Goal: Entertainment & Leisure: Consume media (video, audio)

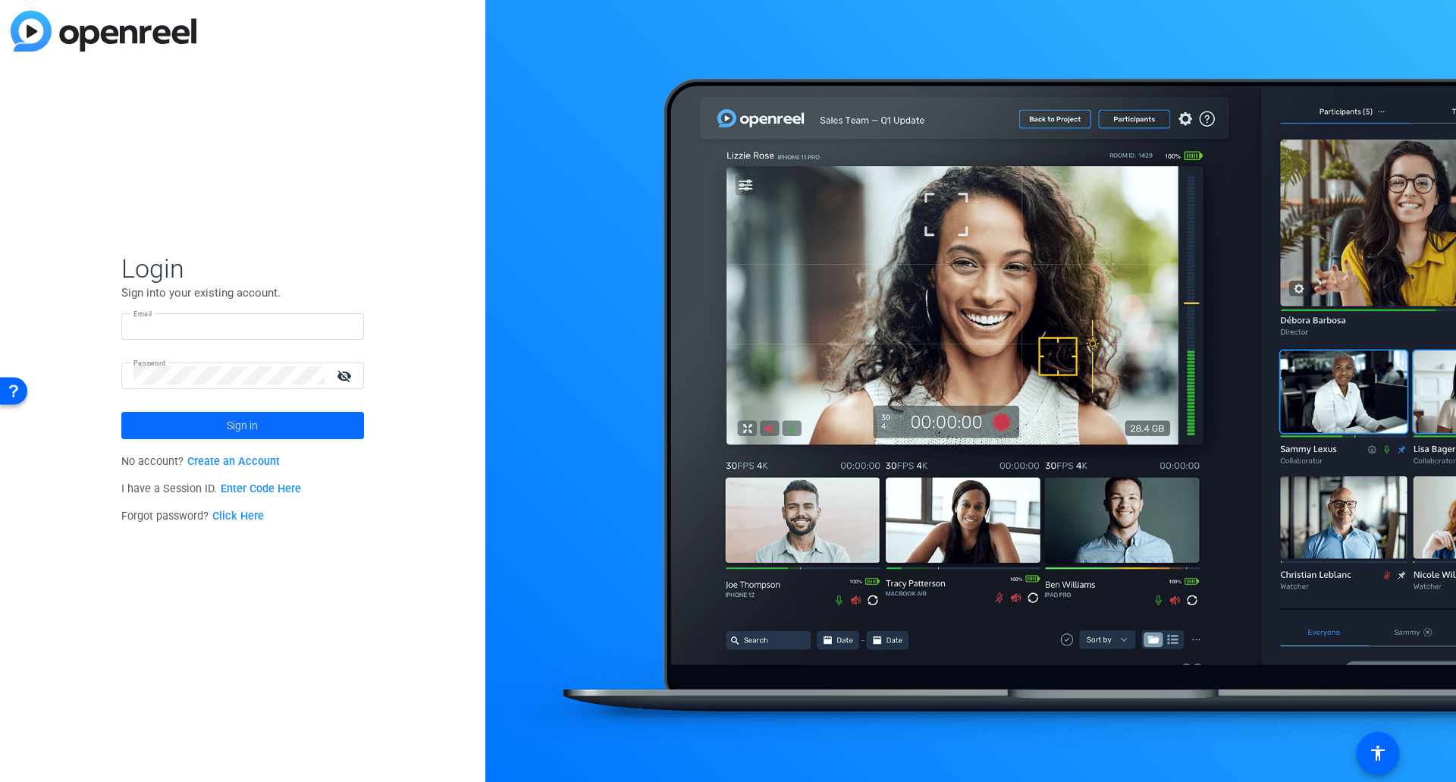
type input "[EMAIL_ADDRESS][DOMAIN_NAME]"
click at [342, 431] on span at bounding box center [242, 425] width 243 height 36
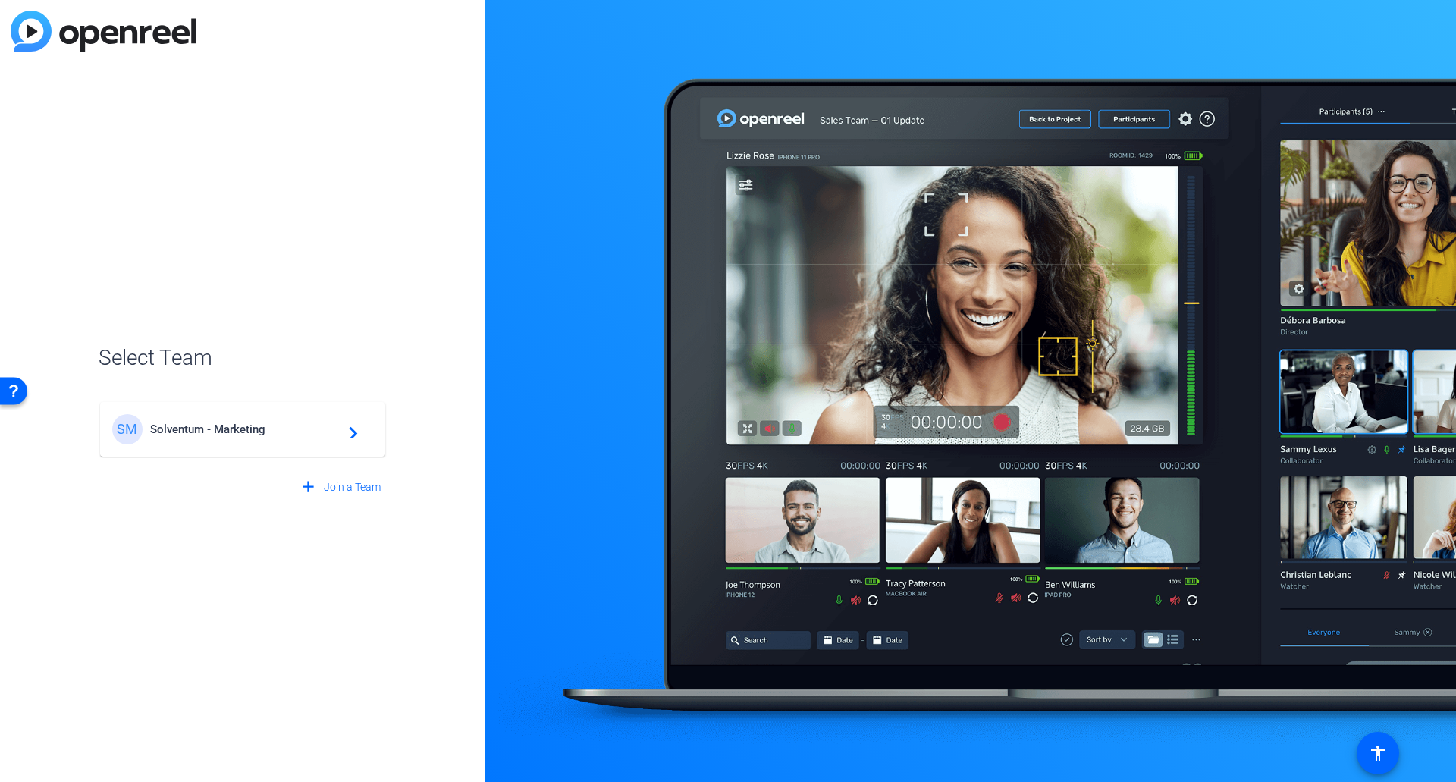
click at [222, 431] on span "Solventum - Marketing" at bounding box center [245, 430] width 190 height 14
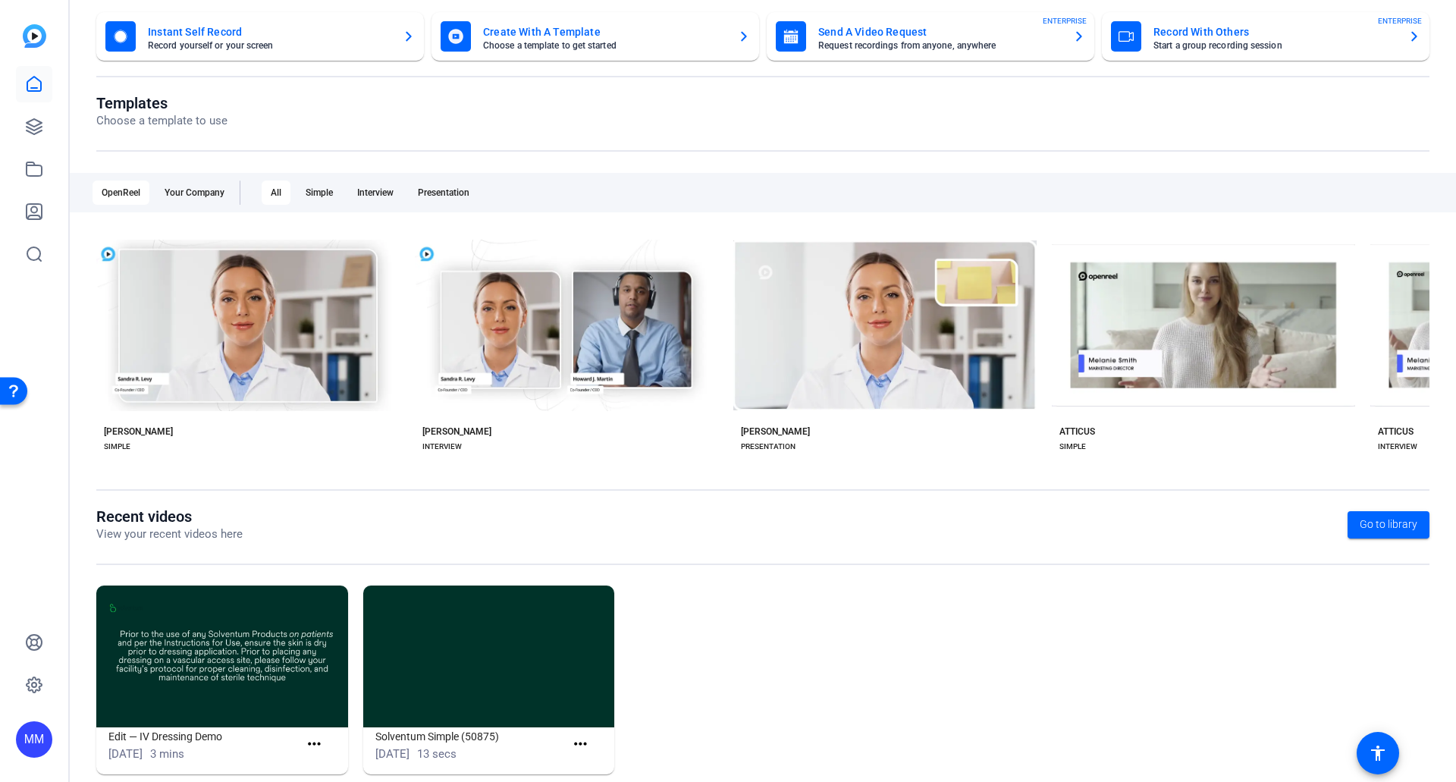
scroll to position [115, 0]
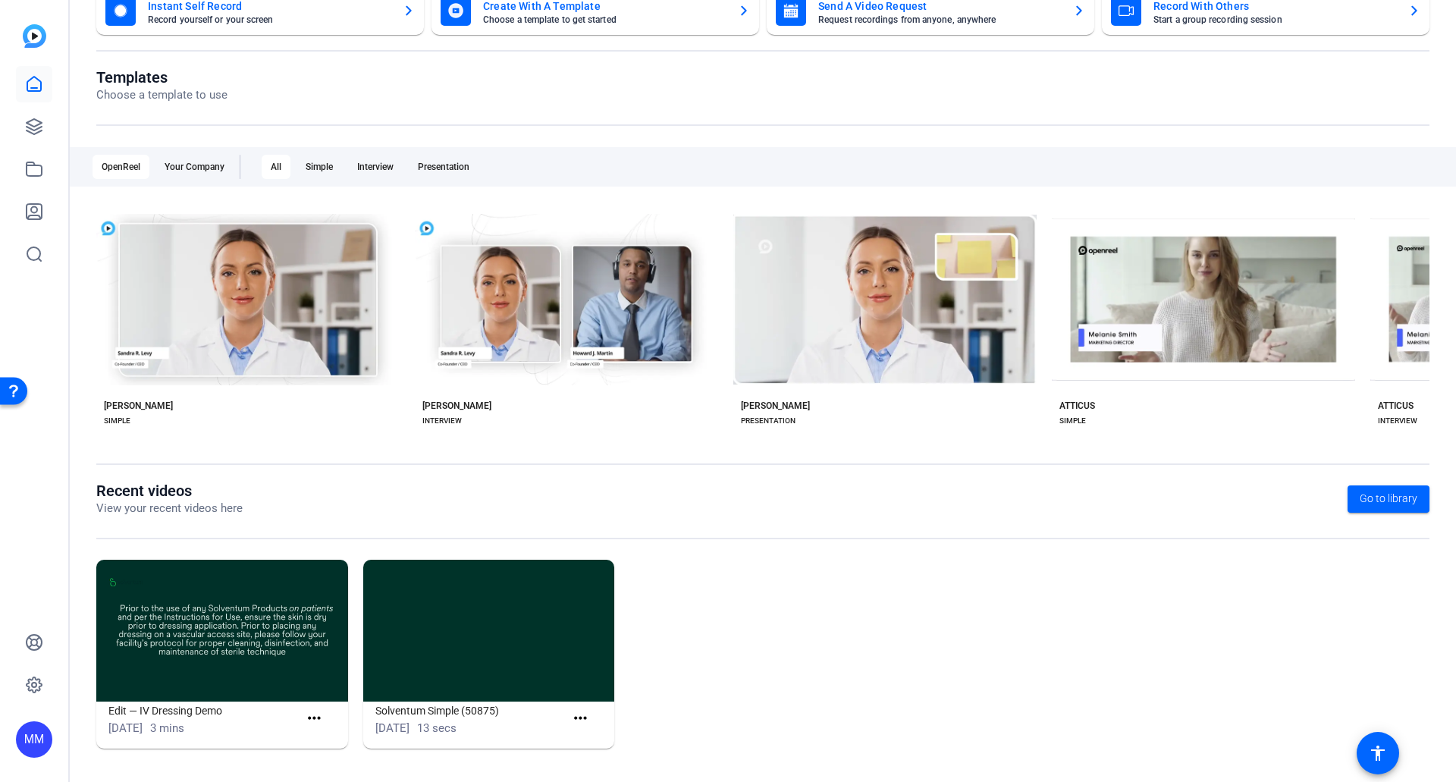
click at [208, 644] on img at bounding box center [222, 631] width 252 height 142
click at [194, 620] on img at bounding box center [222, 631] width 252 height 142
click at [316, 653] on img at bounding box center [222, 631] width 252 height 142
click at [313, 722] on mat-icon "more_horiz" at bounding box center [314, 718] width 19 height 19
click at [319, 741] on span "View" at bounding box center [346, 741] width 61 height 18
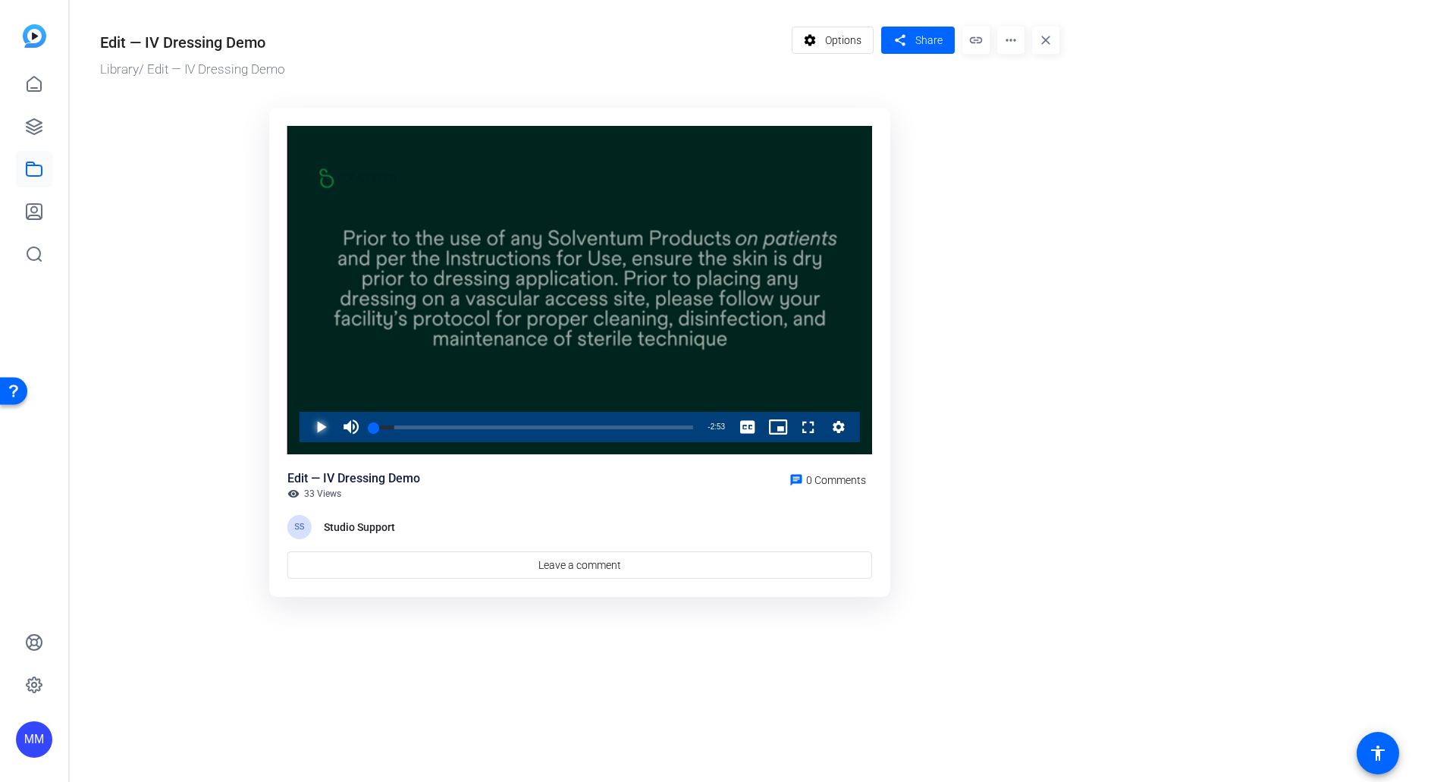
click at [306, 429] on span "Video Player" at bounding box center [306, 427] width 0 height 30
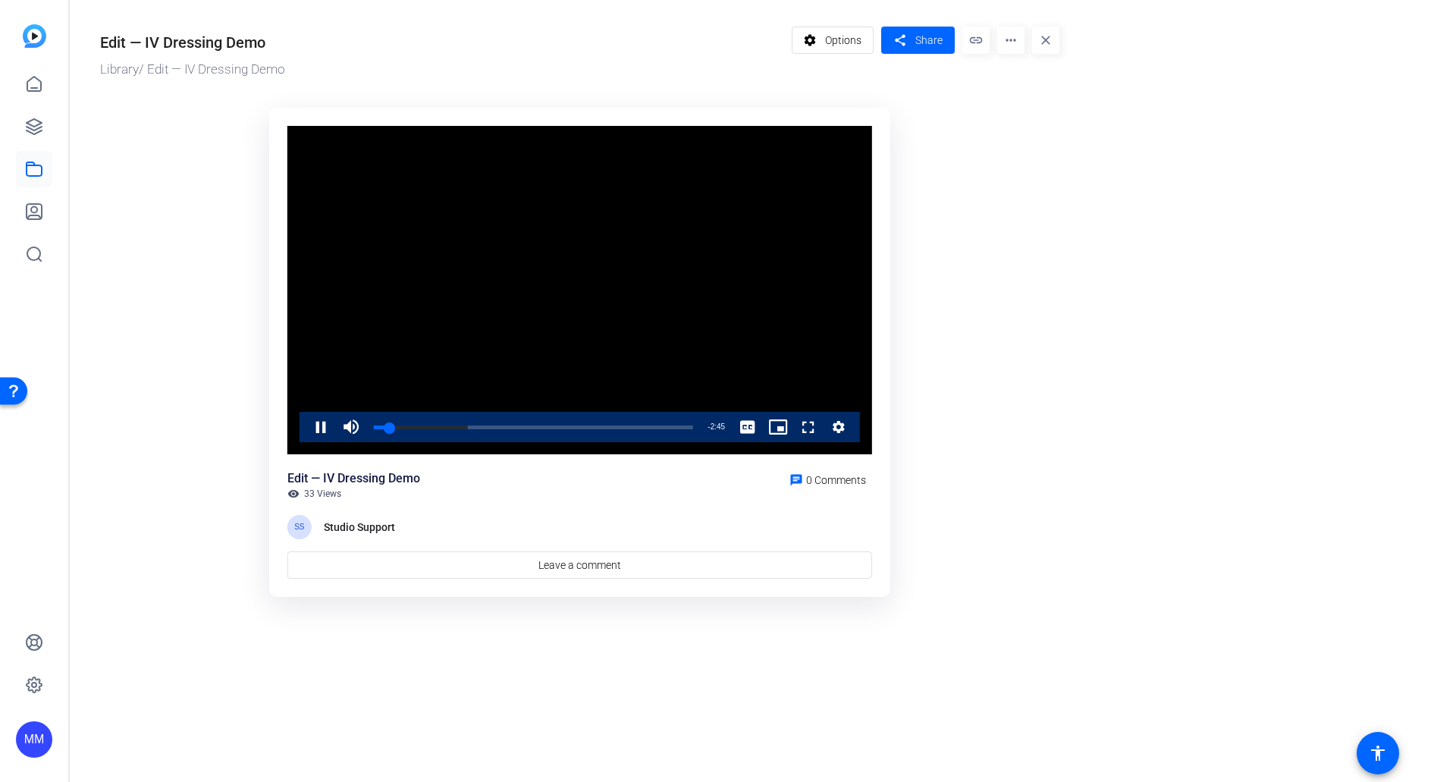
click at [555, 337] on video "Video Player" at bounding box center [580, 290] width 585 height 329
click at [306, 426] on span "Video Player" at bounding box center [306, 427] width 0 height 30
click at [306, 429] on span "Video Player" at bounding box center [306, 427] width 0 height 30
click at [306, 423] on span "Video Player" at bounding box center [306, 427] width 0 height 30
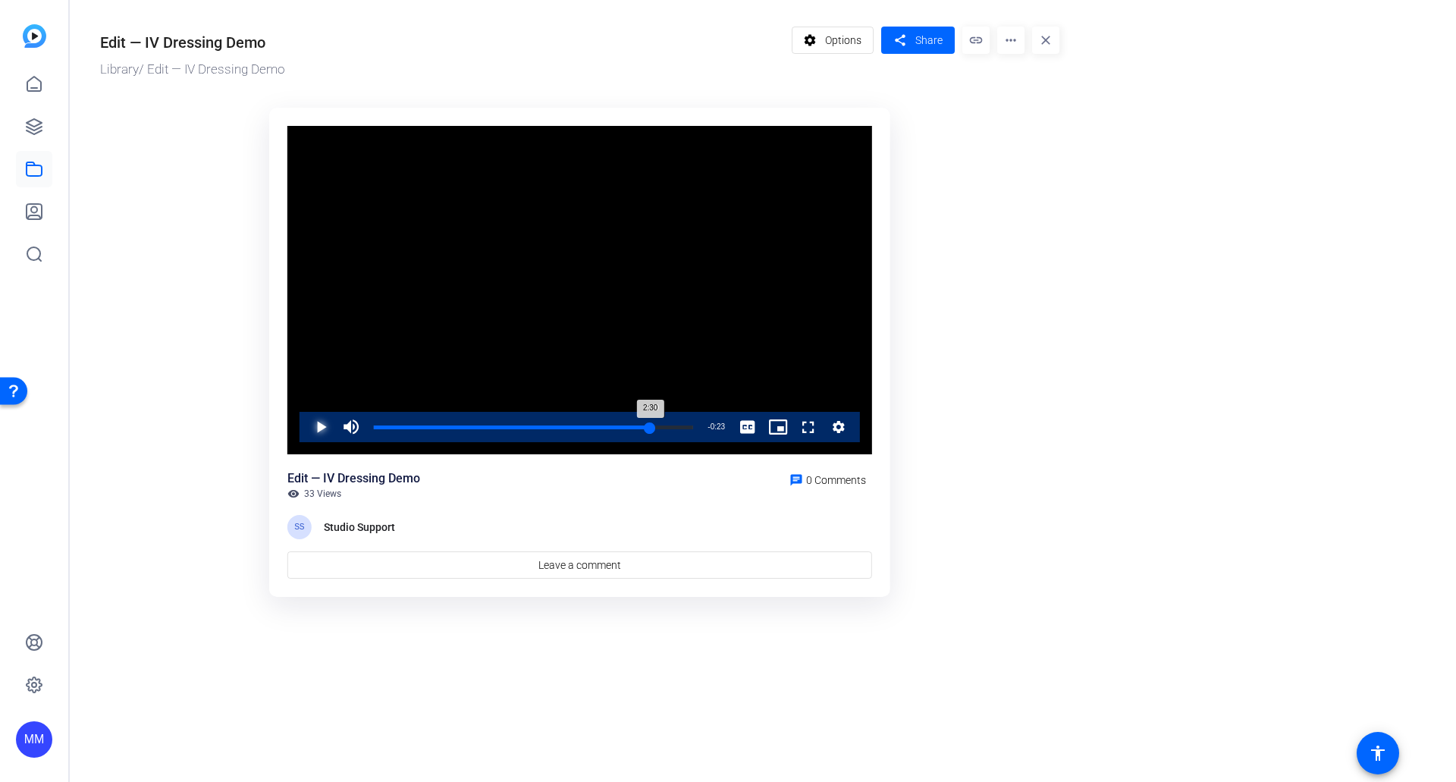
click at [651, 426] on div "Loaded : 100.00% 2:30 2:30" at bounding box center [533, 428] width 319 height 4
click at [659, 427] on div "Loaded : 100.00% 2:35 2:35" at bounding box center [533, 428] width 319 height 4
click at [651, 427] on div "Loaded : 100.00% 2:30 2:35" at bounding box center [533, 428] width 319 height 4
click at [651, 427] on div "2:30" at bounding box center [512, 428] width 277 height 4
click at [662, 426] on div "2:36" at bounding box center [518, 428] width 288 height 4
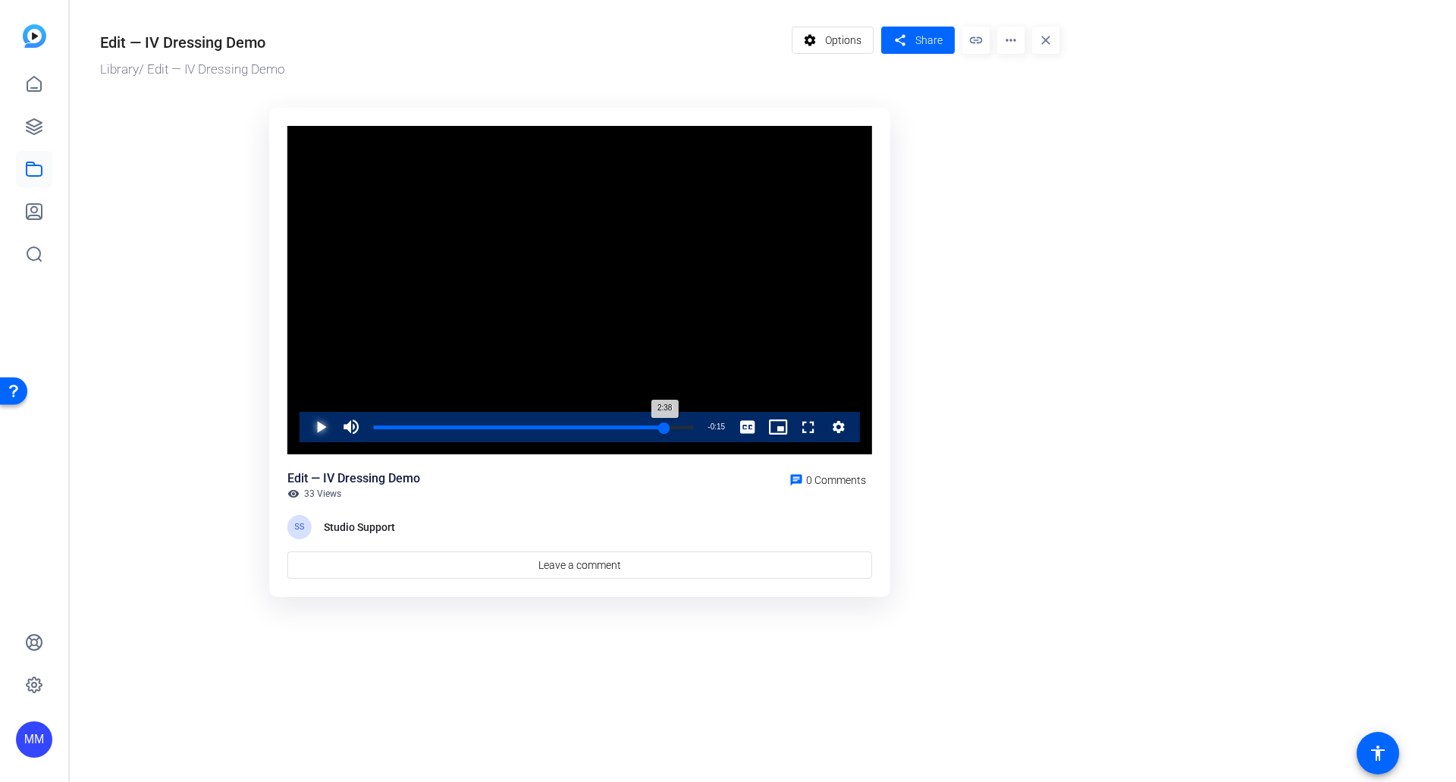
click at [665, 426] on div "2:38" at bounding box center [519, 428] width 291 height 4
click at [306, 425] on span "Video Player" at bounding box center [306, 427] width 0 height 30
click at [306, 426] on span "Video Player" at bounding box center [306, 427] width 0 height 30
